Goal: Information Seeking & Learning: Learn about a topic

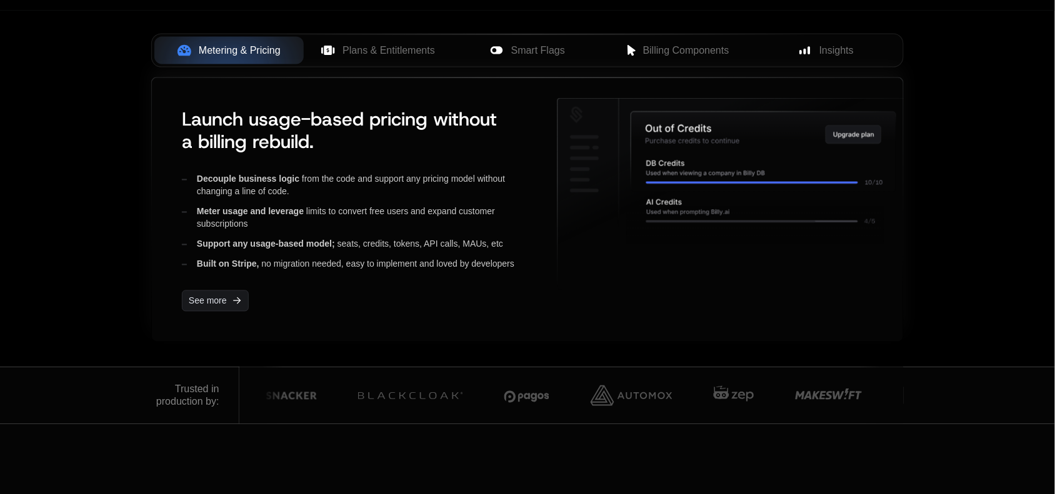
scroll to position [422, 0]
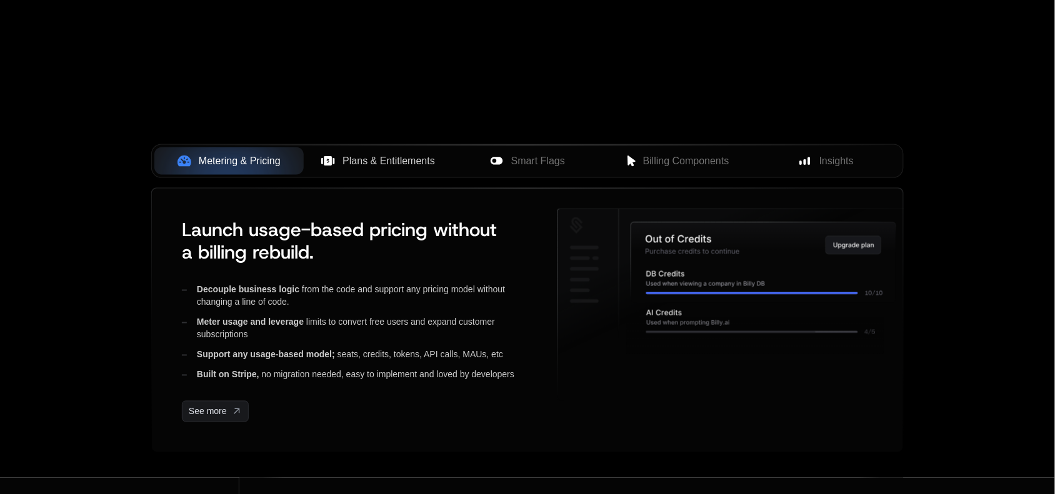
click at [363, 154] on span "Plans & Entitlements" at bounding box center [389, 161] width 93 height 15
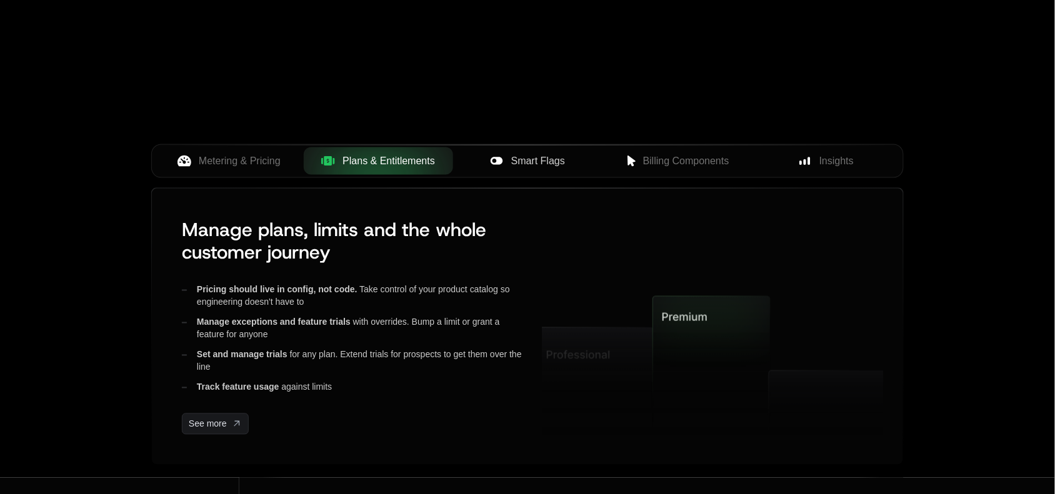
click at [536, 160] on span "Smart Flags" at bounding box center [538, 161] width 54 height 15
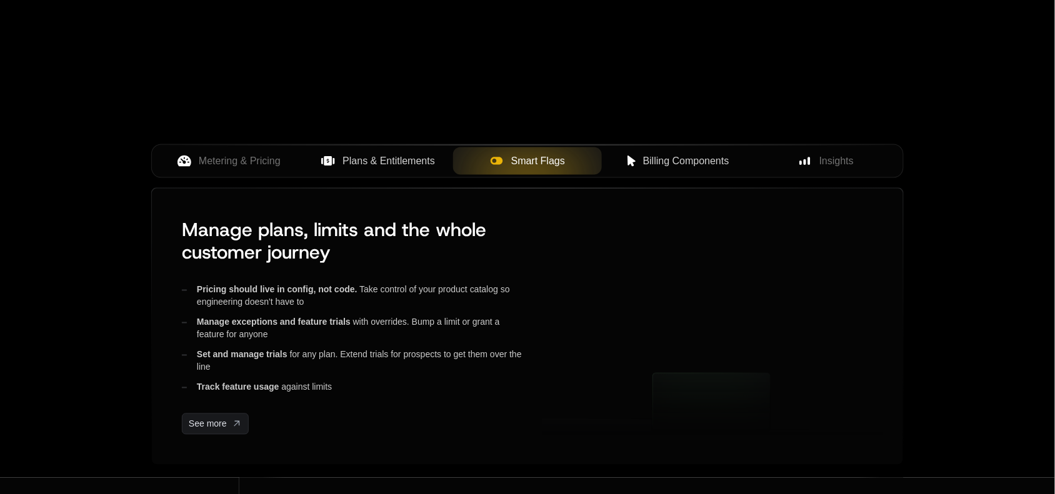
click at [683, 160] on span "Billing Components" at bounding box center [686, 161] width 86 height 15
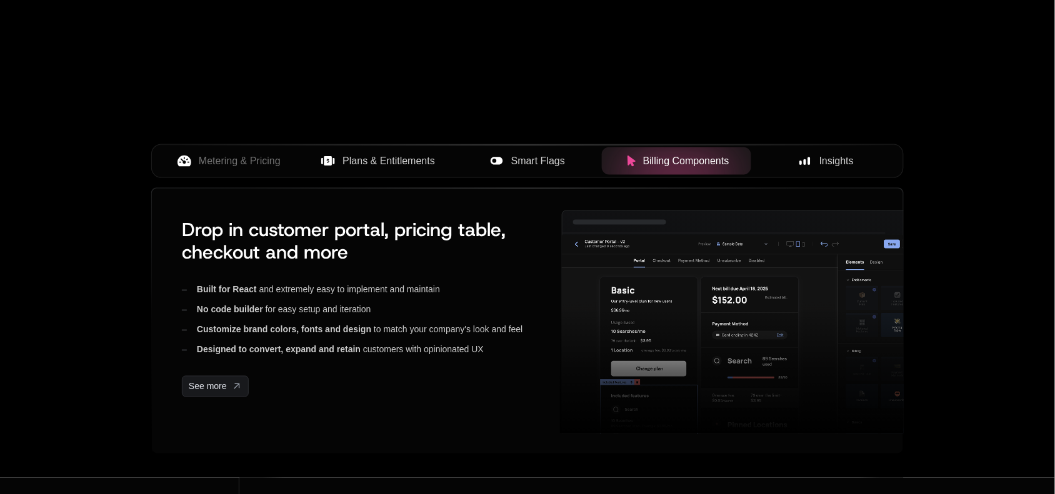
click at [844, 164] on span "Insights" at bounding box center [836, 161] width 34 height 15
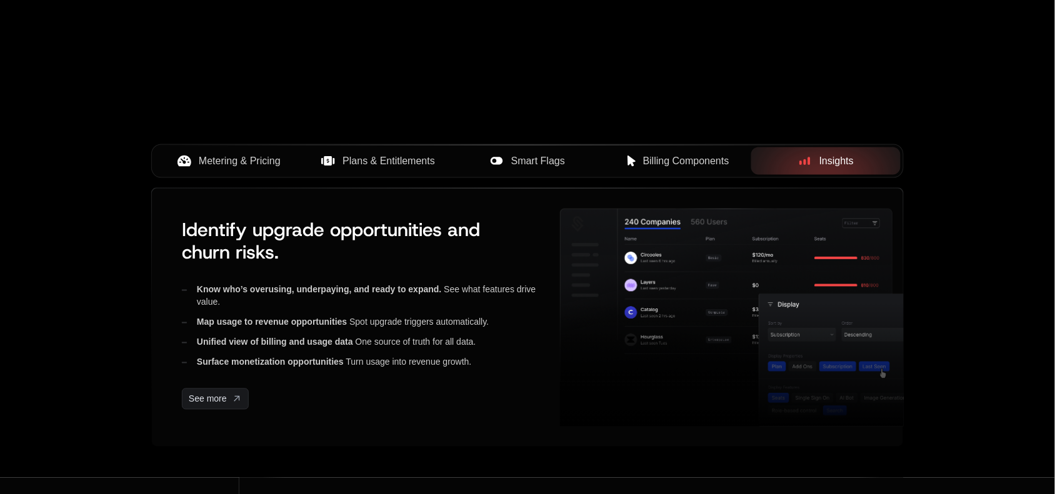
click at [164, 168] on div "Metering & Pricing" at bounding box center [228, 161] width 129 height 15
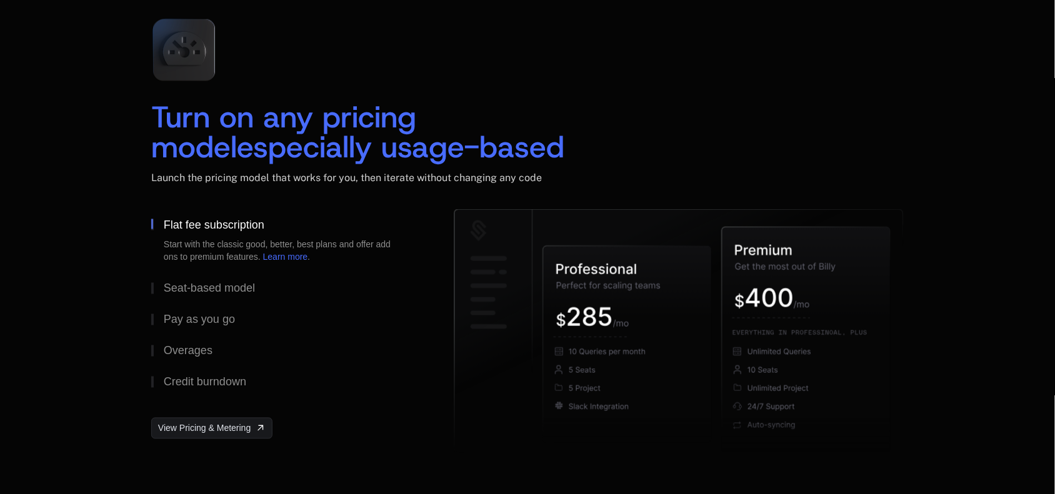
scroll to position [1984, 0]
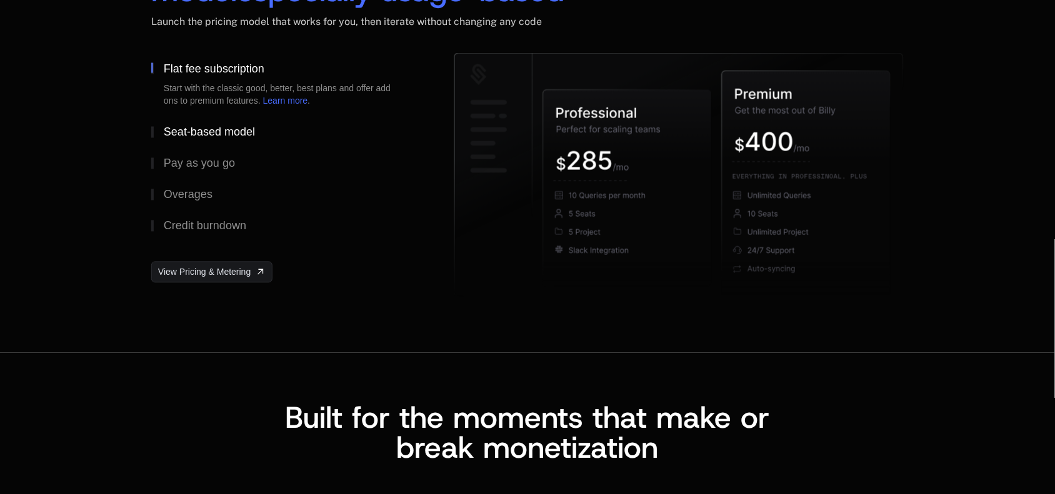
click at [197, 129] on div "Seat-based model" at bounding box center [209, 132] width 91 height 11
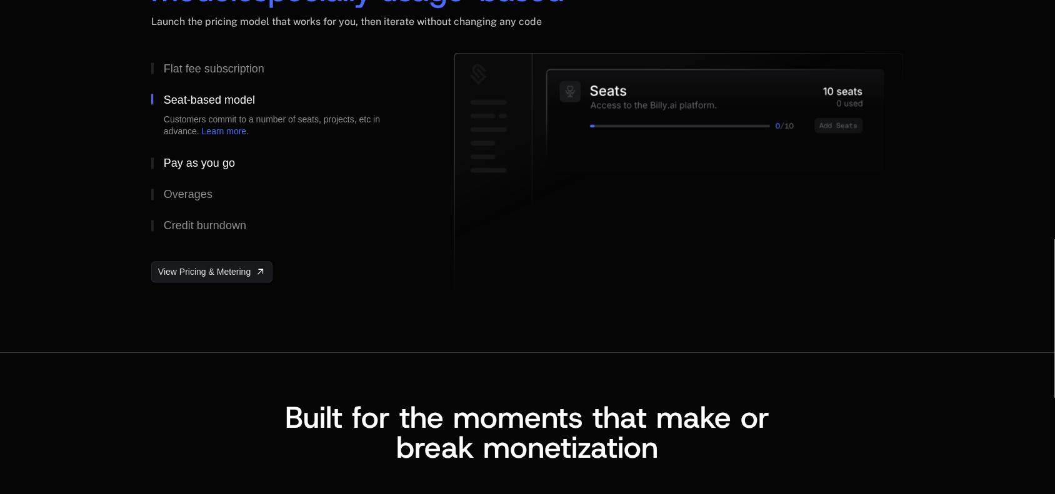
click at [193, 161] on div "Pay as you go" at bounding box center [199, 163] width 71 height 11
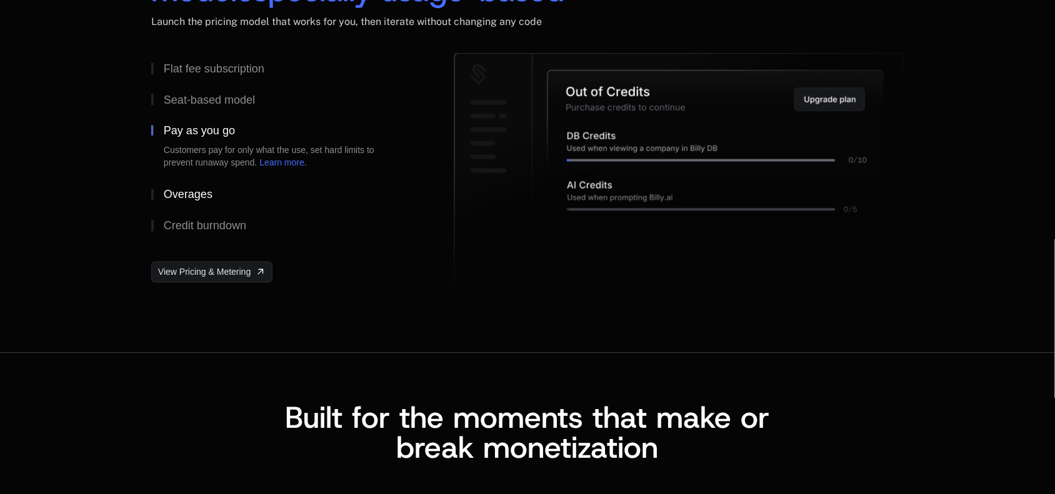
click at [191, 194] on div "Overages" at bounding box center [188, 194] width 49 height 11
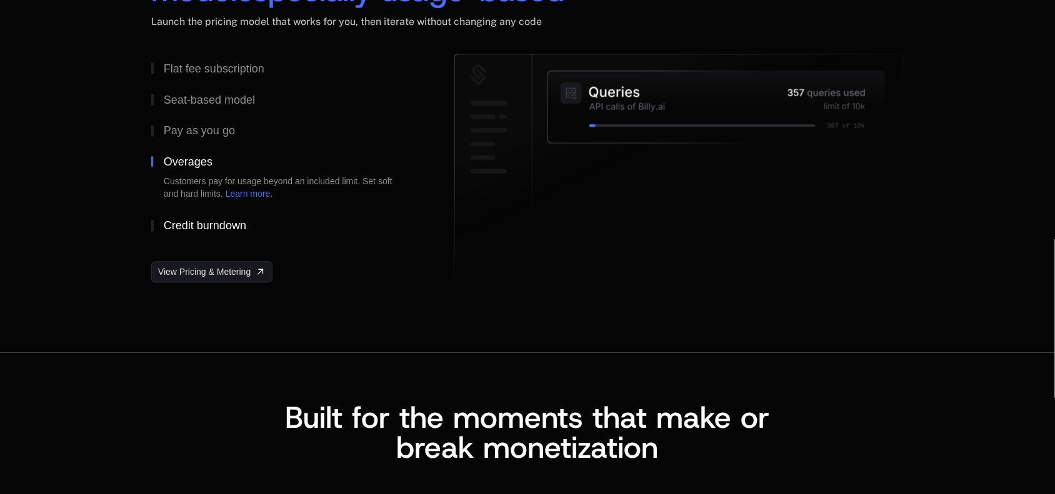
click at [191, 226] on div "Credit burndown" at bounding box center [205, 226] width 83 height 11
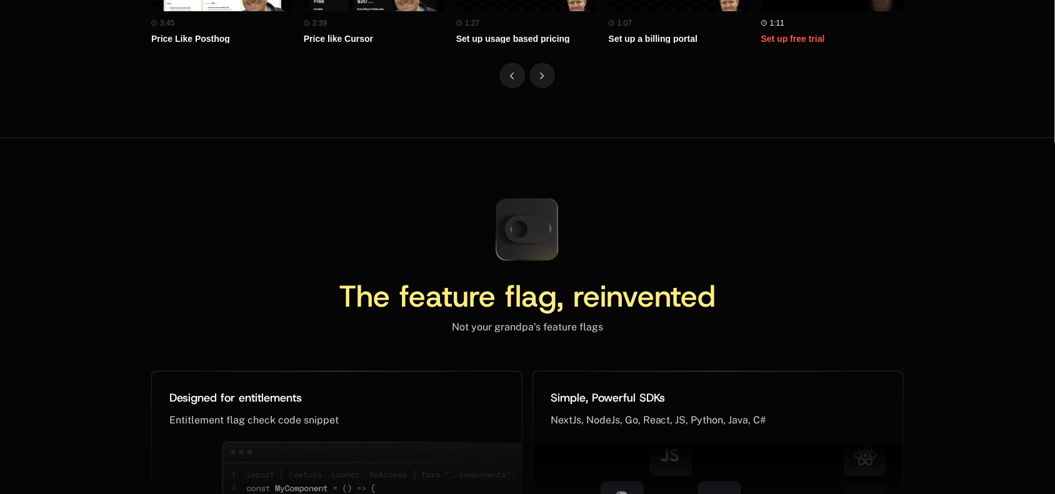
scroll to position [5701, 0]
